Goal: Find specific page/section: Find specific page/section

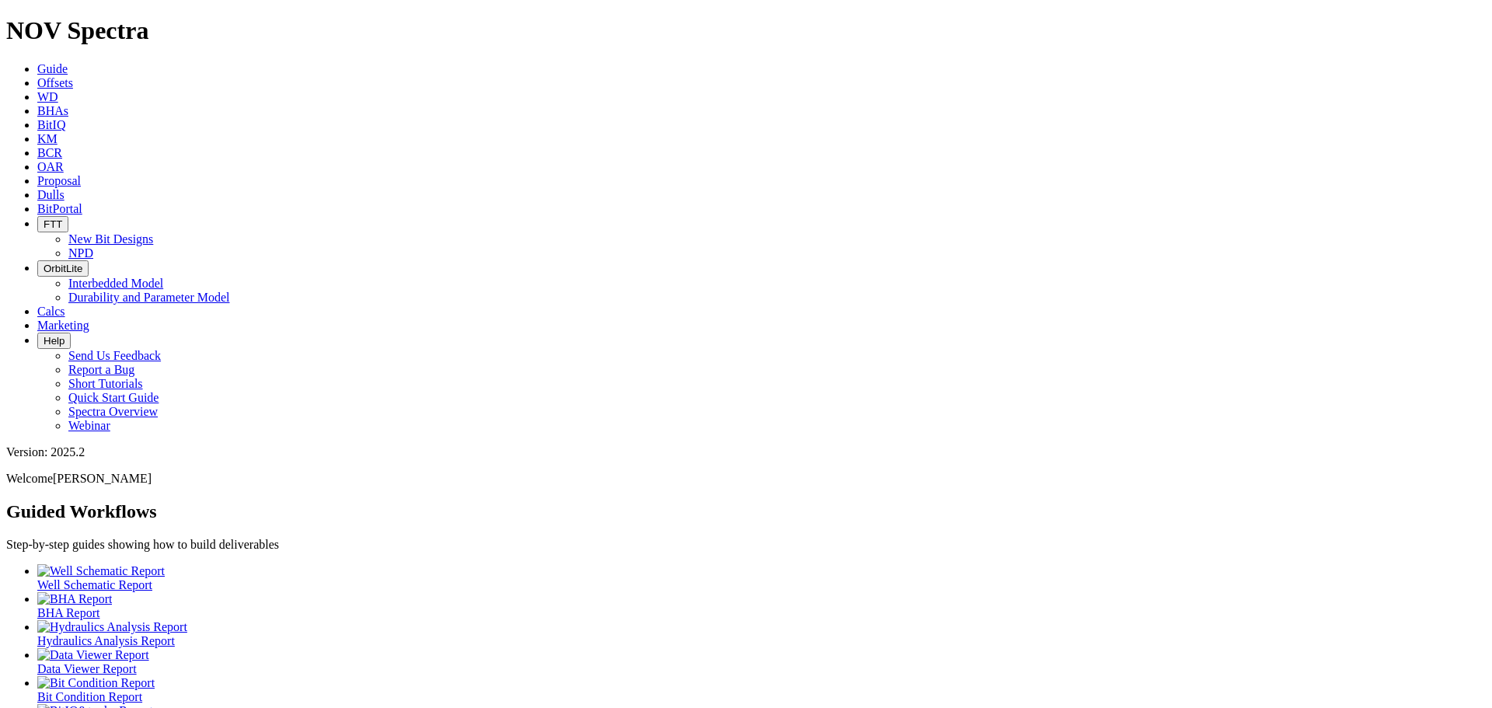
click at [64, 188] on link "Dulls" at bounding box center [50, 194] width 27 height 13
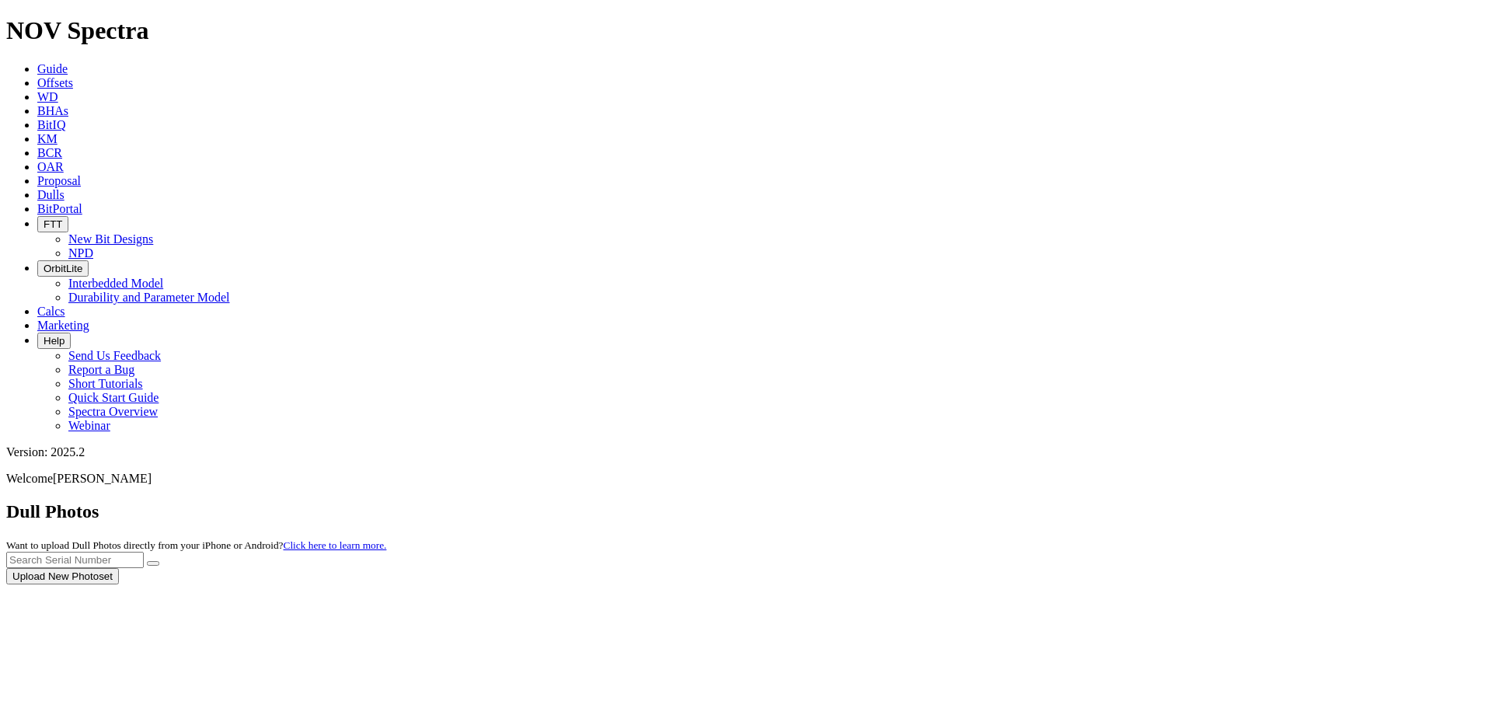
click at [1166, 584] on div at bounding box center [746, 584] width 1480 height 0
click at [144, 552] on input "text" at bounding box center [75, 560] width 138 height 16
type input "A320777"
click at [159, 561] on button "submit" at bounding box center [153, 563] width 12 height 5
